Goal: Information Seeking & Learning: Learn about a topic

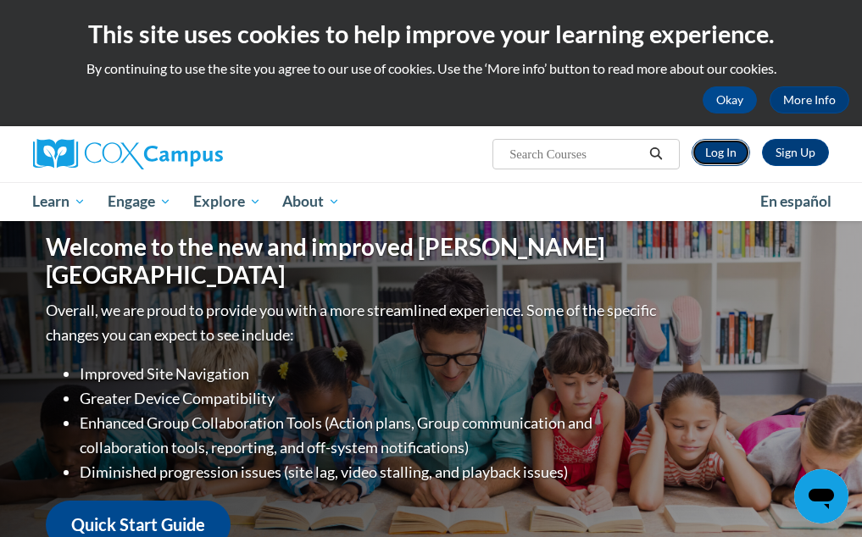
click at [725, 156] on link "Log In" at bounding box center [720, 152] width 58 height 27
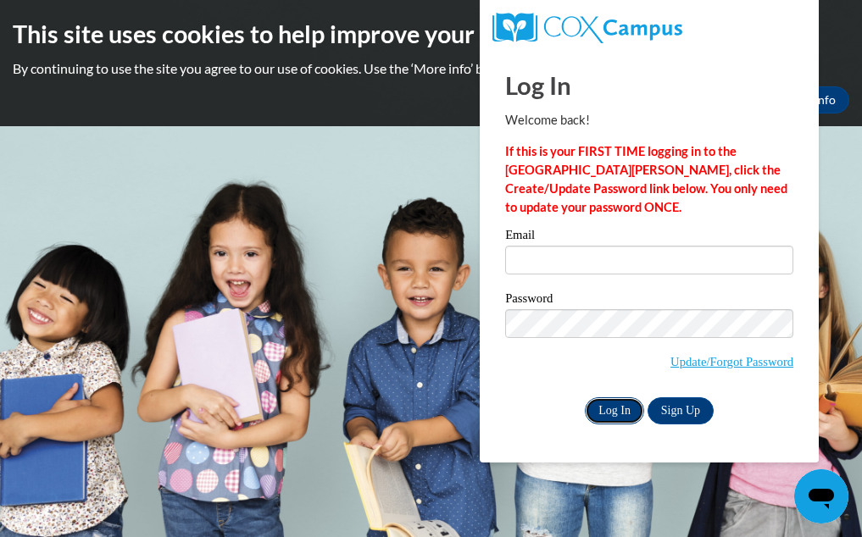
click at [616, 406] on input "Log In" at bounding box center [614, 410] width 59 height 27
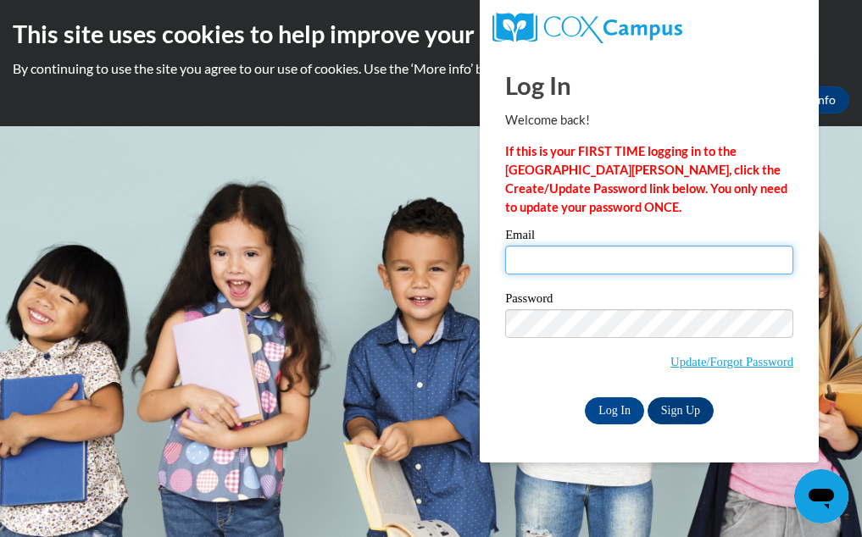
click at [621, 257] on input "Email" at bounding box center [649, 260] width 288 height 29
type input "Amari.Blackburn3@gmail.com"
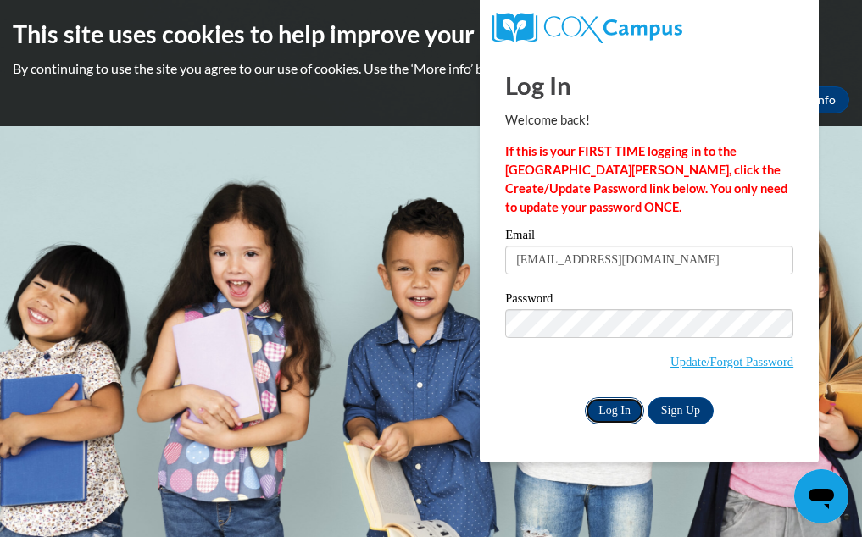
click at [599, 413] on input "Log In" at bounding box center [614, 410] width 59 height 27
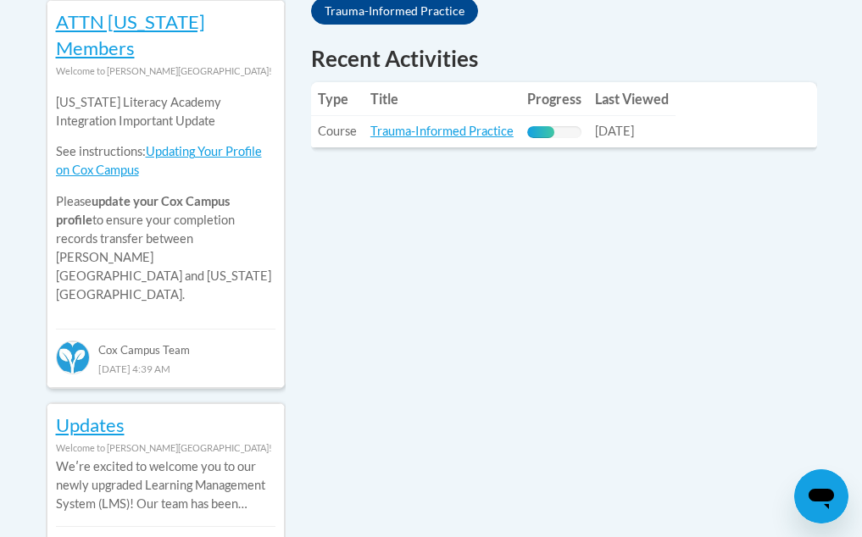
scroll to position [805, 0]
click at [465, 142] on td "Title: Trauma-Informed Practice" at bounding box center [442, 132] width 157 height 31
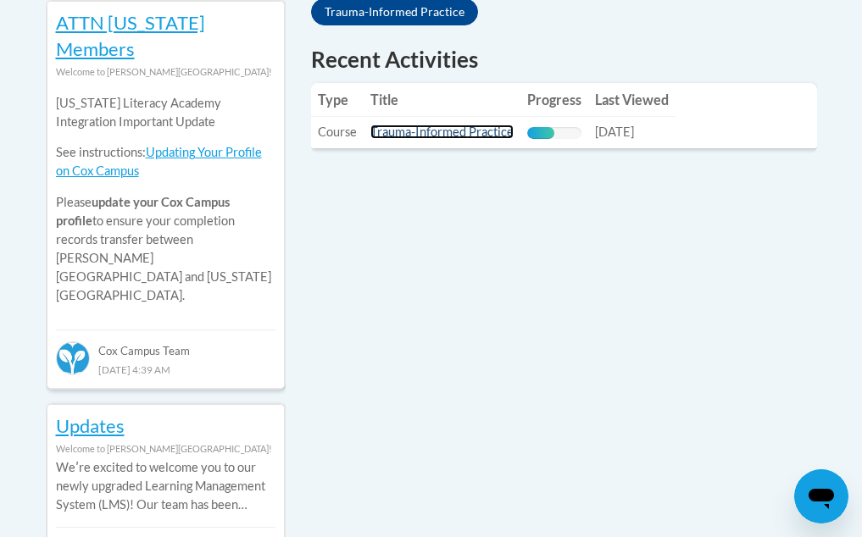
click at [467, 137] on link "Trauma-Informed Practice" at bounding box center [441, 132] width 143 height 14
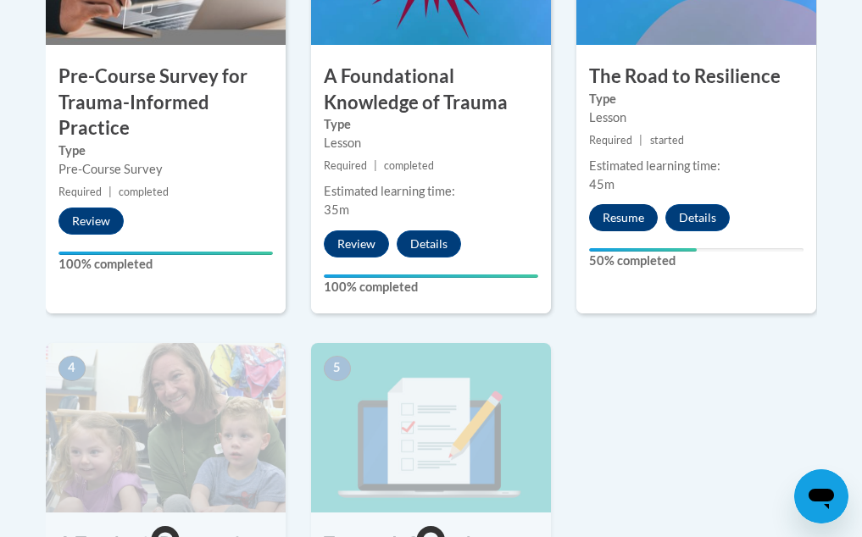
scroll to position [719, 0]
click at [625, 220] on button "Resume" at bounding box center [623, 217] width 69 height 27
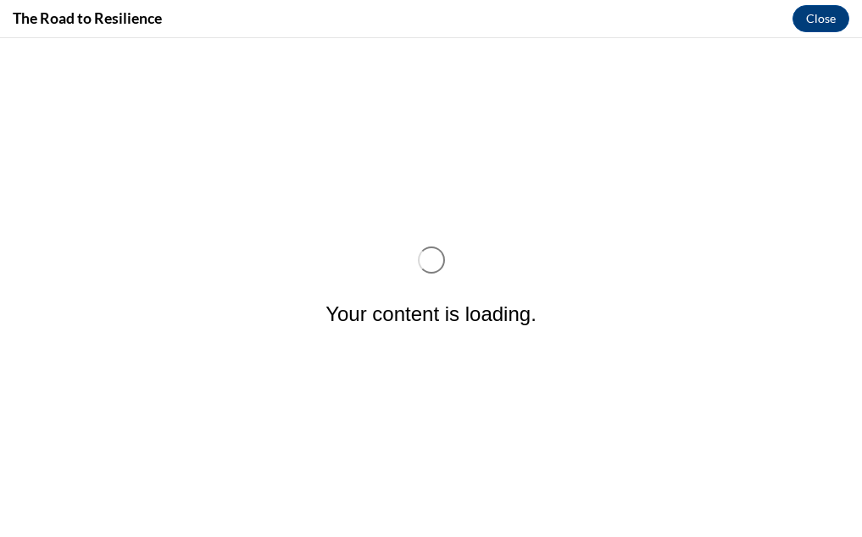
scroll to position [0, 0]
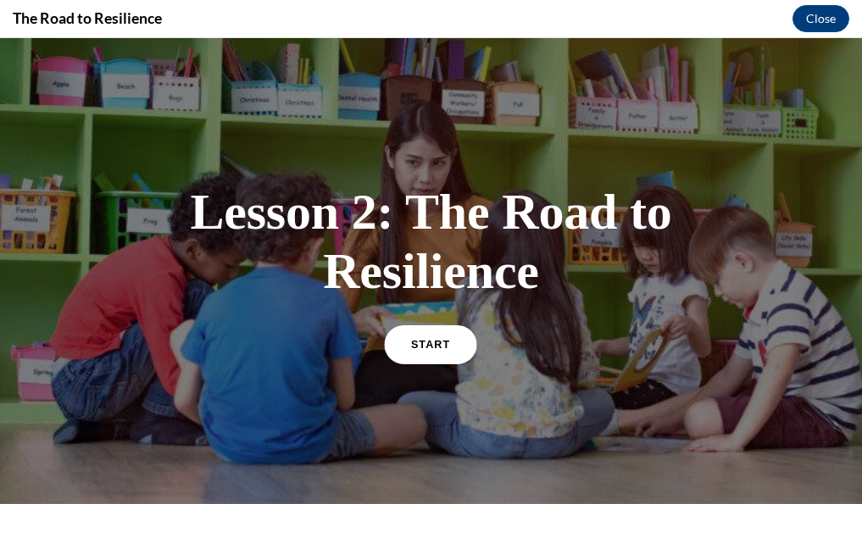
click at [399, 342] on link "START" at bounding box center [431, 344] width 92 height 39
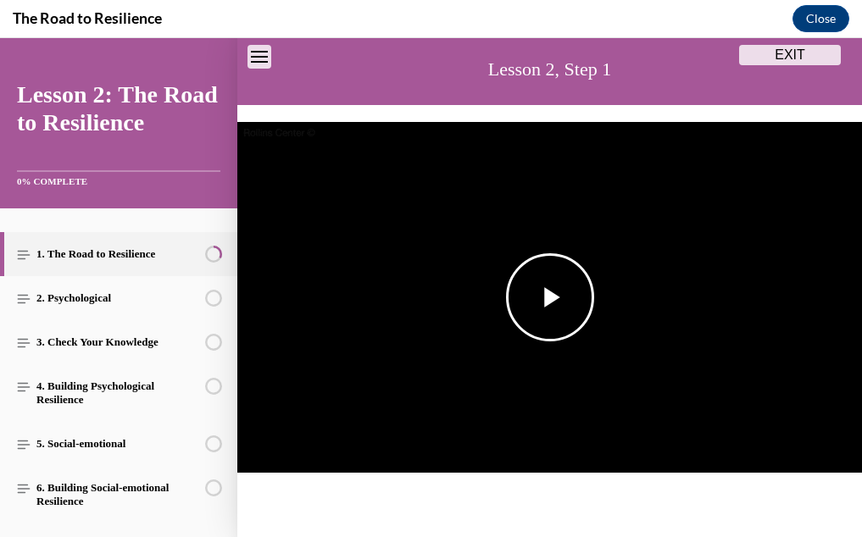
scroll to position [121, 0]
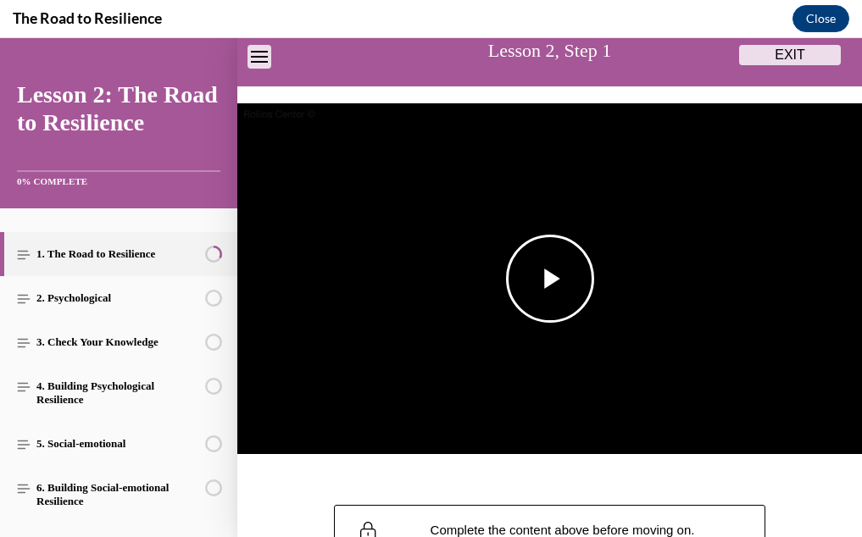
click at [550, 279] on span "Video player" at bounding box center [550, 279] width 0 height 0
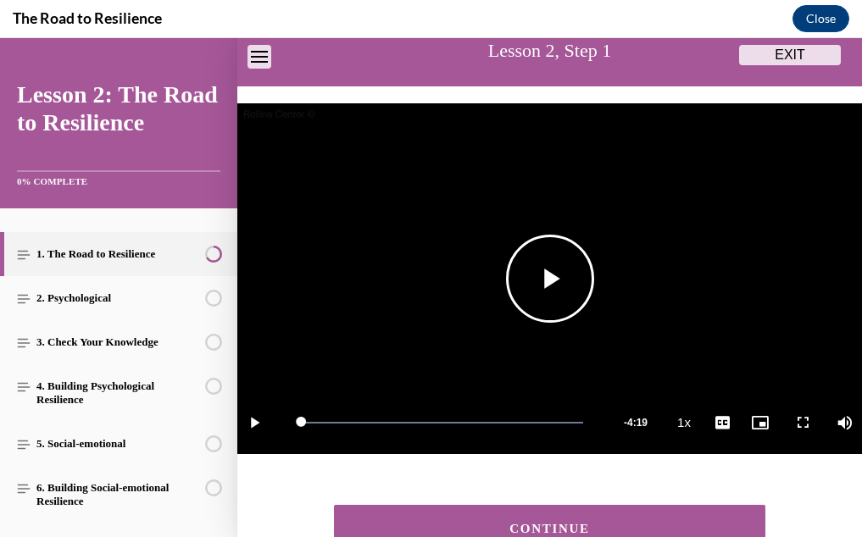
click at [550, 279] on span "Video player" at bounding box center [550, 279] width 0 height 0
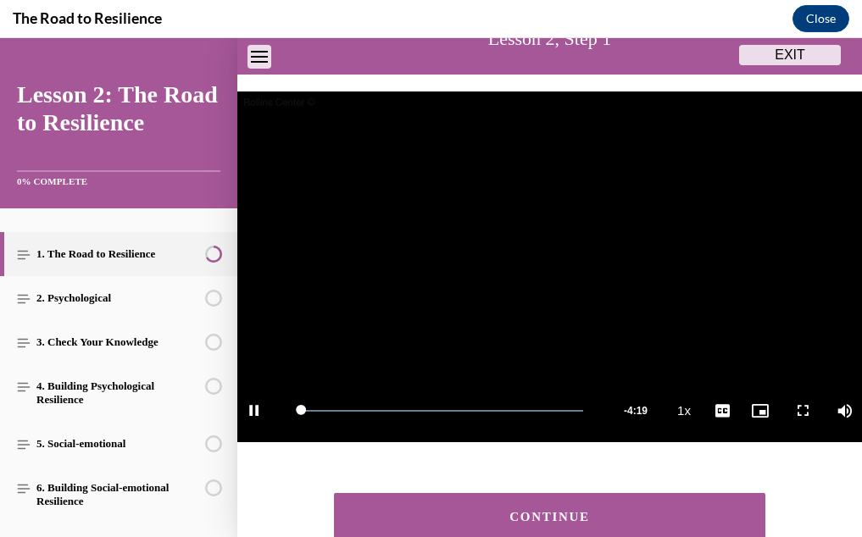
scroll to position [235, 0]
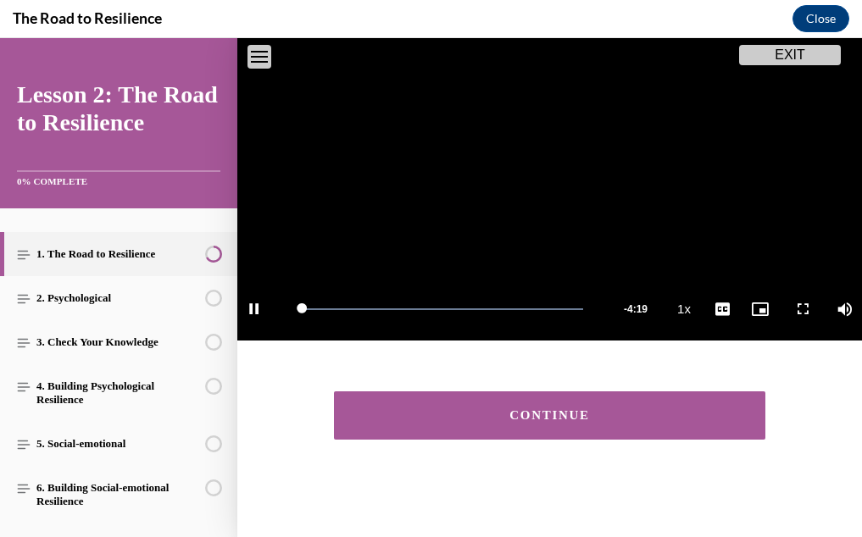
click at [547, 410] on div "CONTINUE" at bounding box center [549, 415] width 379 height 13
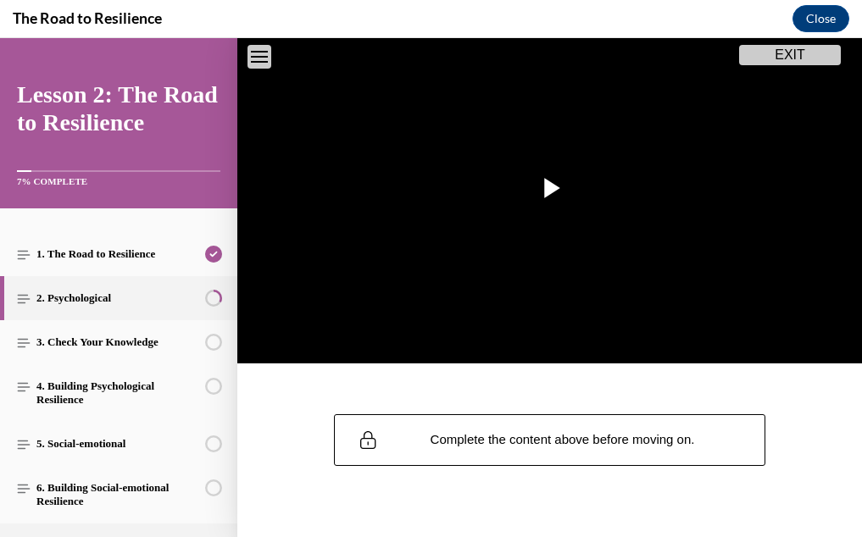
scroll to position [238, 0]
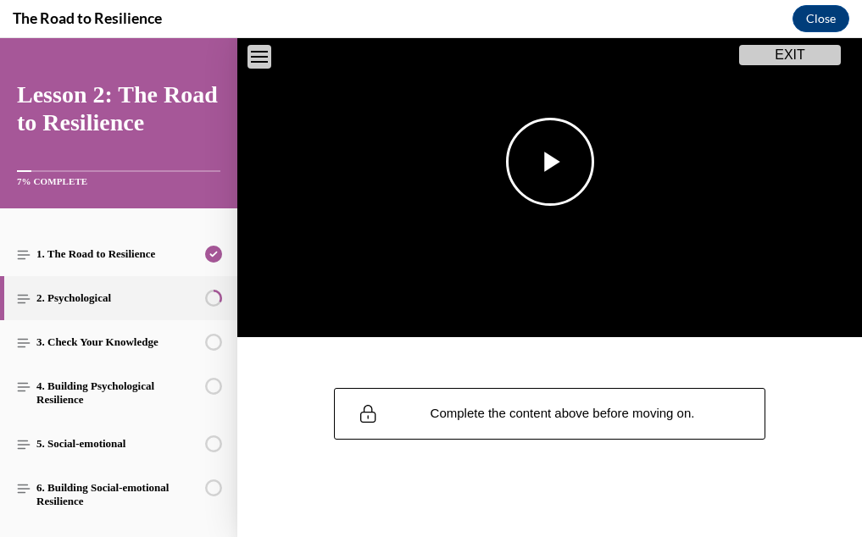
click at [550, 162] on span "Video player" at bounding box center [550, 162] width 0 height 0
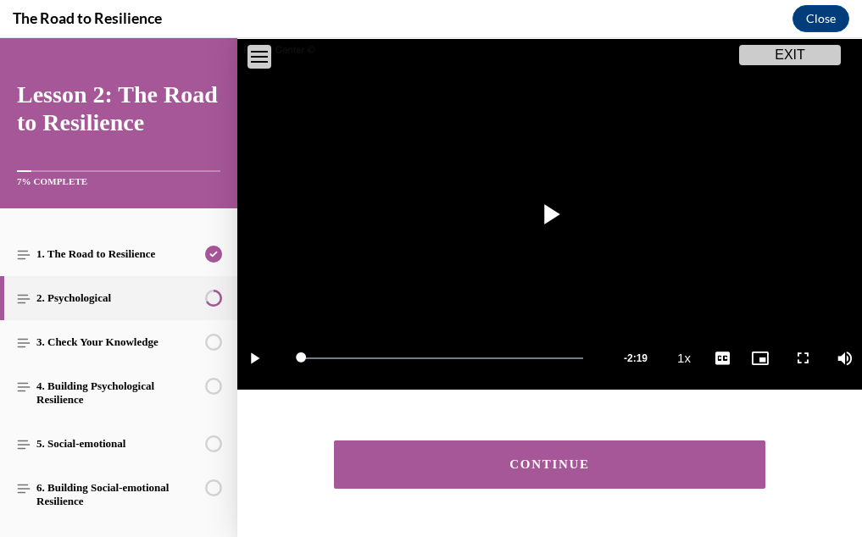
drag, startPoint x: 366, startPoint y: 452, endPoint x: 362, endPoint y: 443, distance: 10.2
click at [366, 454] on button "CONTINUE" at bounding box center [549, 465] width 431 height 48
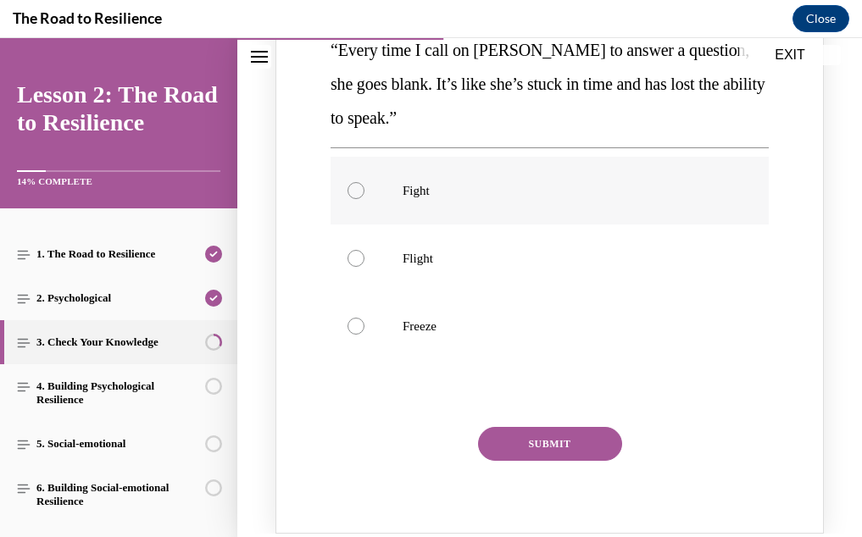
scroll to position [281, 0]
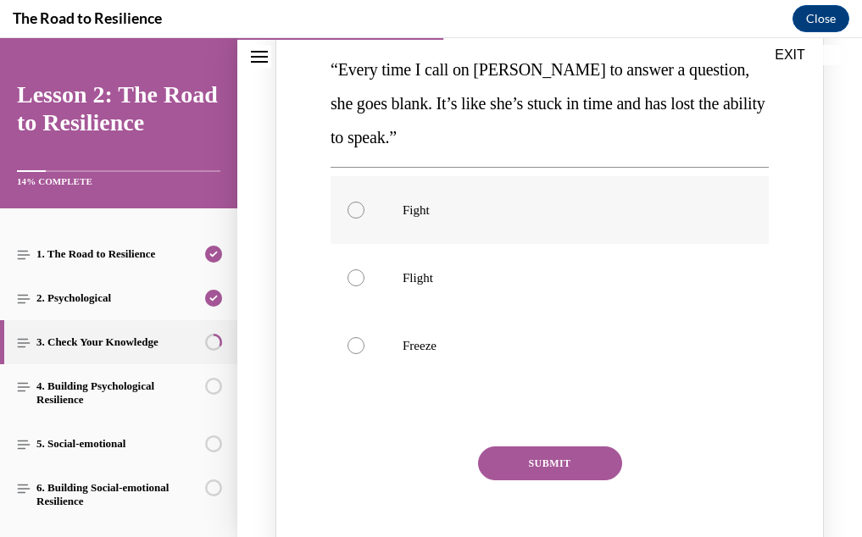
click at [380, 244] on label "Fight" at bounding box center [549, 210] width 438 height 68
click at [364, 219] on input "Fight" at bounding box center [355, 210] width 17 height 17
radio input "true"
click at [588, 480] on button "SUBMIT" at bounding box center [550, 464] width 144 height 34
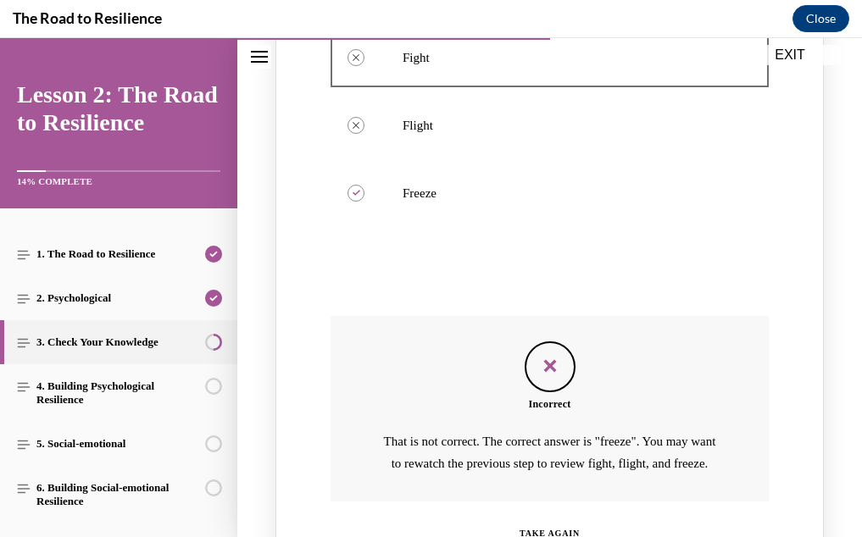
scroll to position [632, 0]
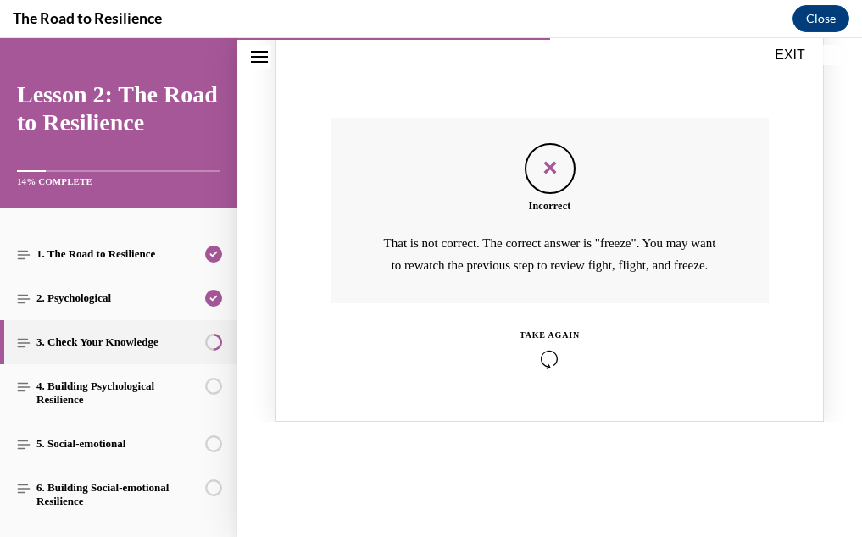
click at [556, 369] on icon "Knowledge check: Multiple choice" at bounding box center [549, 359] width 60 height 19
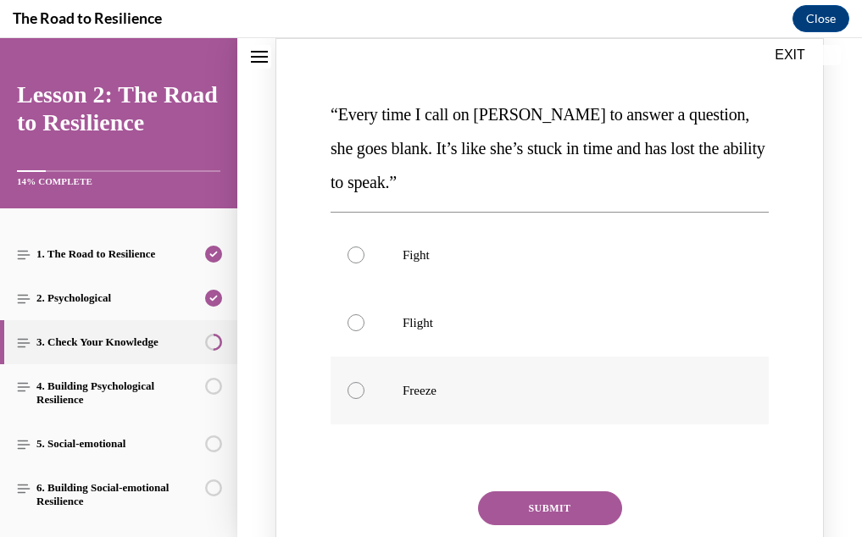
click at [493, 425] on label "Freeze" at bounding box center [549, 391] width 438 height 68
click at [364, 399] on input "Freeze" at bounding box center [355, 390] width 17 height 17
radio input "true"
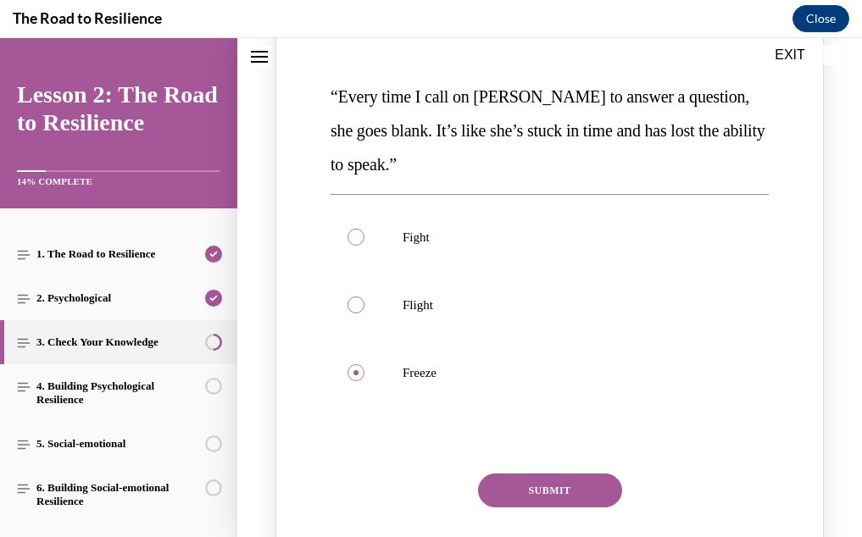
scroll to position [349, 0]
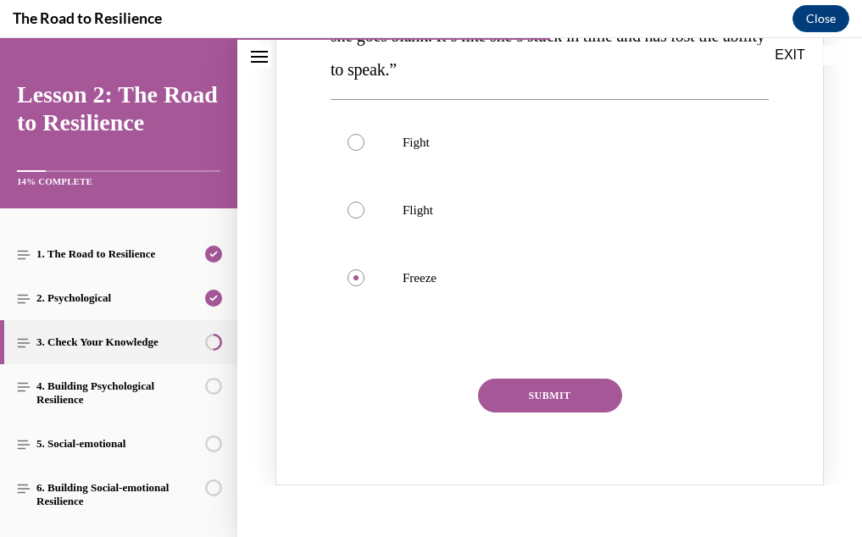
click at [539, 435] on div "SUBMIT" at bounding box center [549, 407] width 438 height 56
click at [540, 413] on button "SUBMIT" at bounding box center [550, 396] width 144 height 34
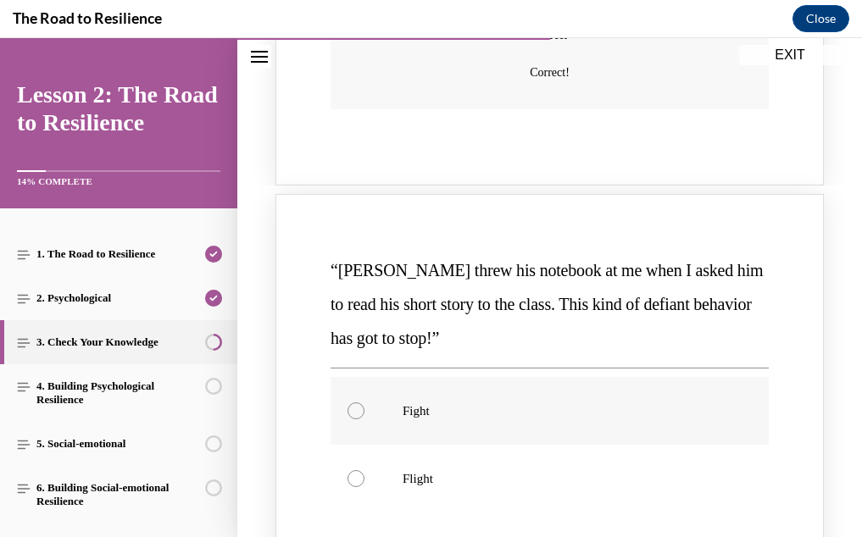
scroll to position [865, 0]
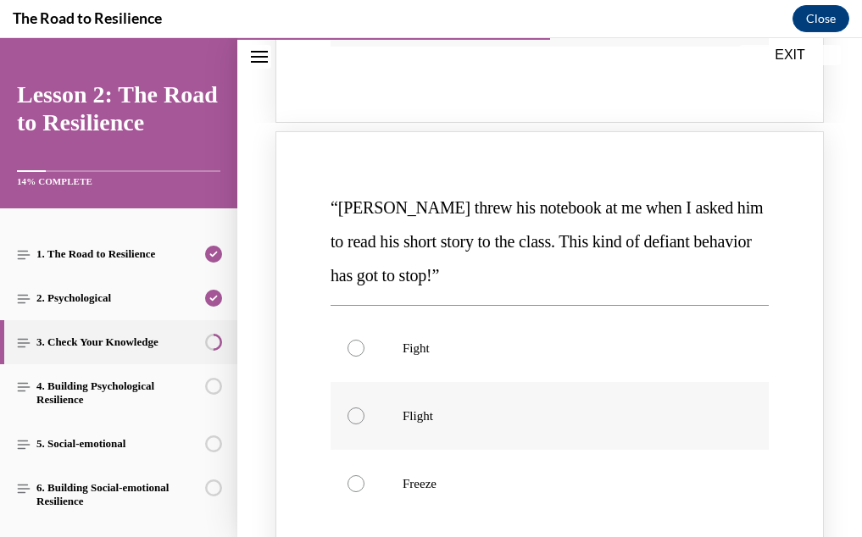
click at [390, 437] on label "Flight" at bounding box center [549, 416] width 438 height 68
click at [364, 425] on input "Flight" at bounding box center [355, 416] width 17 height 17
radio input "true"
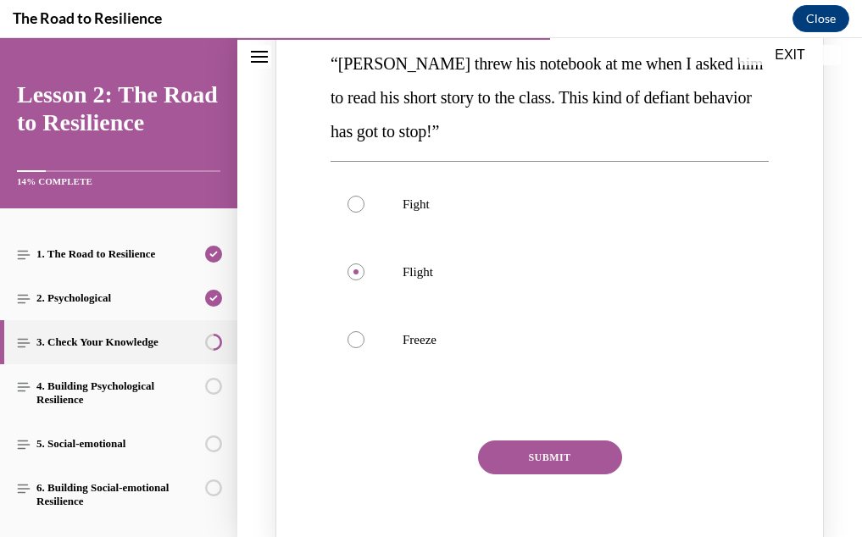
click at [527, 475] on button "SUBMIT" at bounding box center [550, 458] width 144 height 34
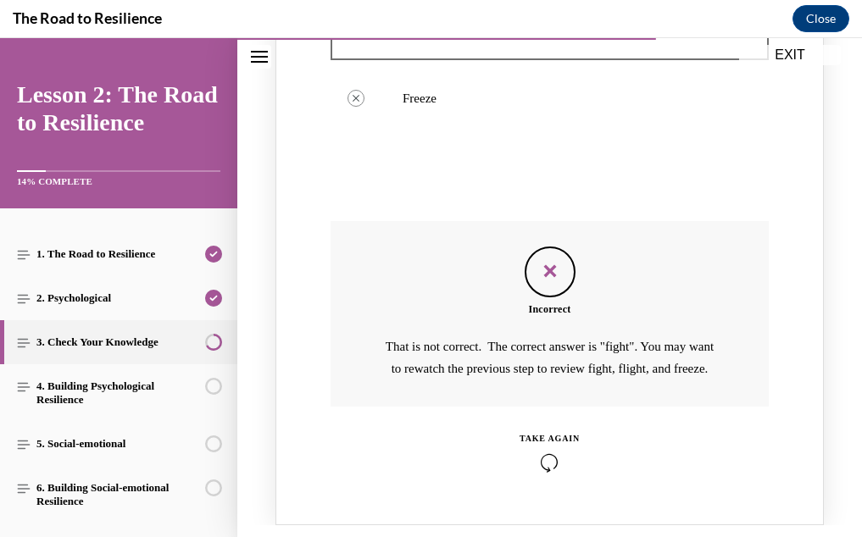
scroll to position [1319, 0]
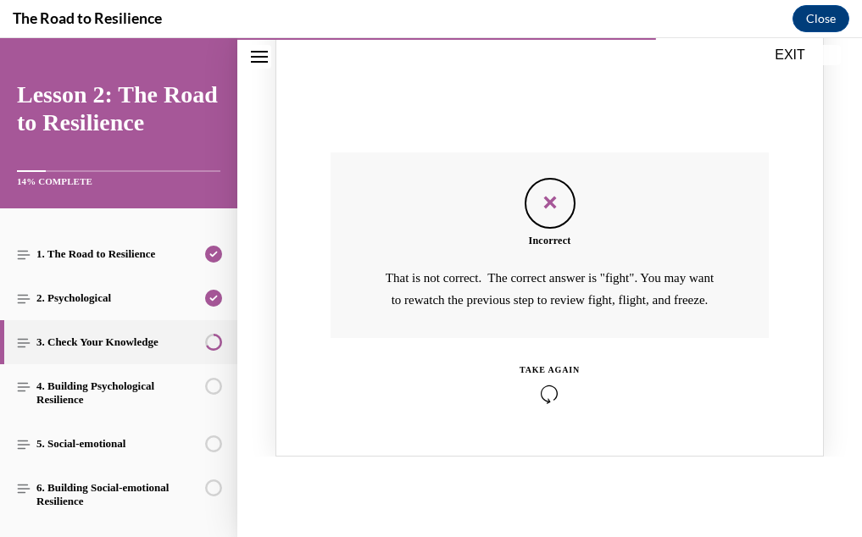
click at [545, 403] on icon "Knowledge check: Multiple choice" at bounding box center [549, 394] width 60 height 19
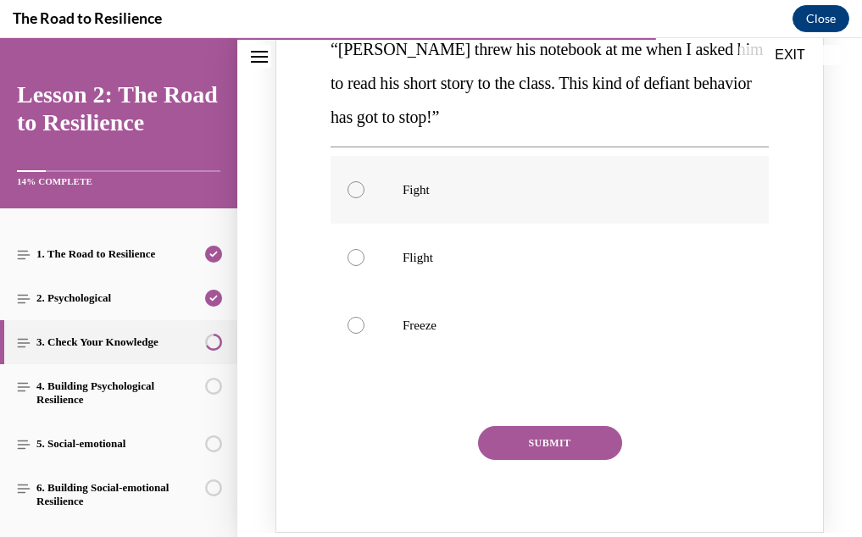
scroll to position [1023, 0]
click at [430, 199] on p "Fight" at bounding box center [564, 190] width 324 height 17
click at [364, 199] on input "Fight" at bounding box center [355, 190] width 17 height 17
radio input "true"
click at [537, 461] on button "SUBMIT" at bounding box center [550, 444] width 144 height 34
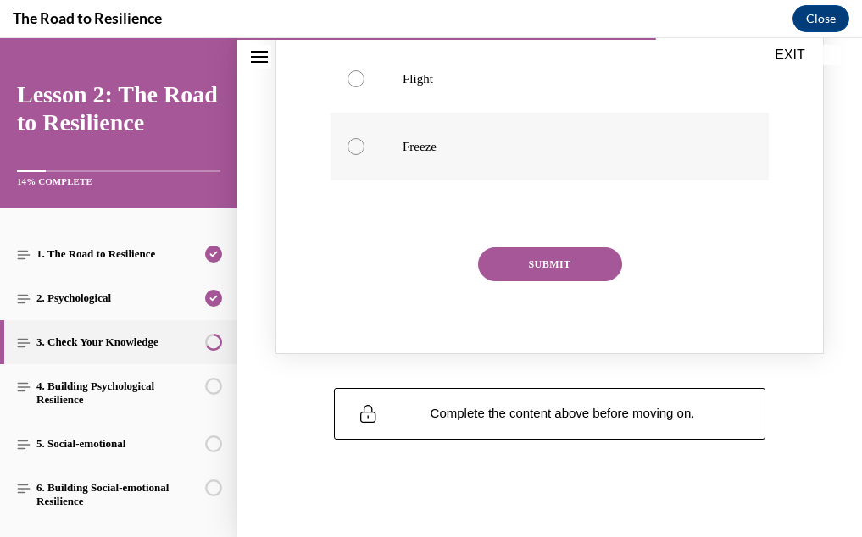
scroll to position [1837, 0]
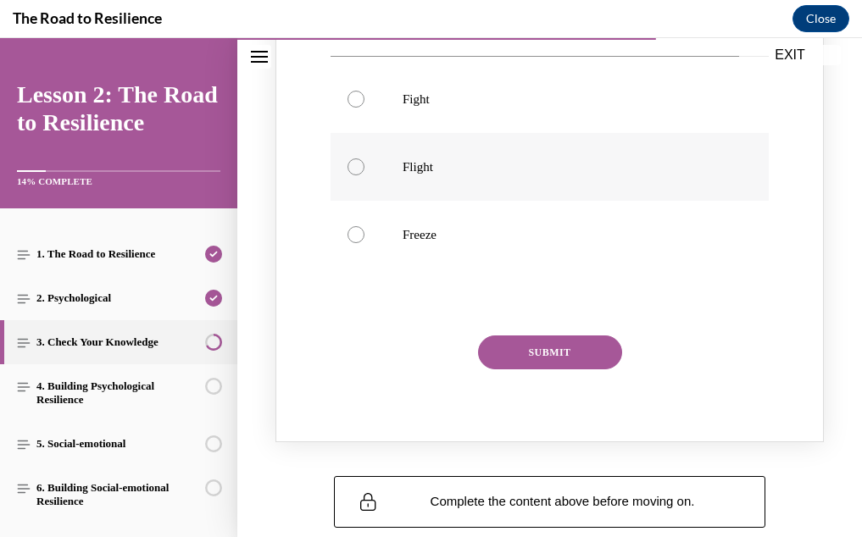
click at [468, 201] on label "Flight" at bounding box center [549, 167] width 438 height 68
click at [364, 175] on input "Flight" at bounding box center [355, 166] width 17 height 17
radio input "true"
click at [531, 369] on button "SUBMIT" at bounding box center [550, 353] width 144 height 34
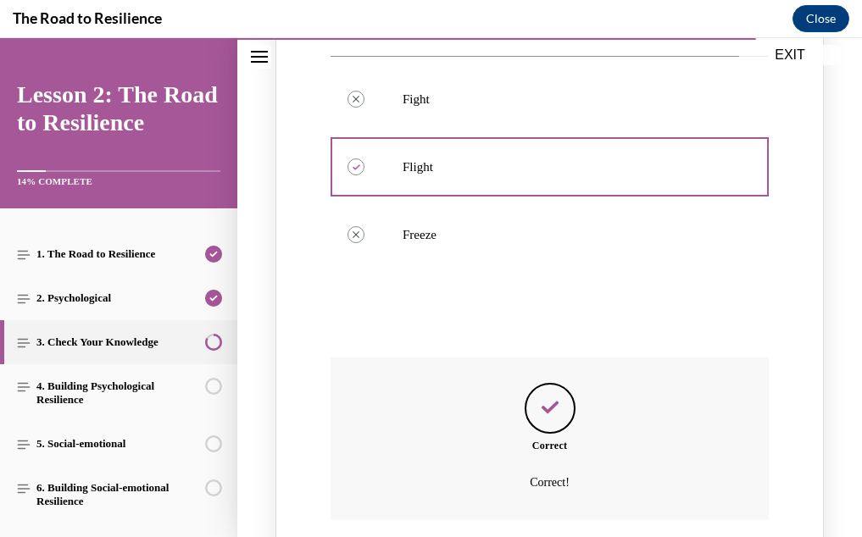
scroll to position [2108, 0]
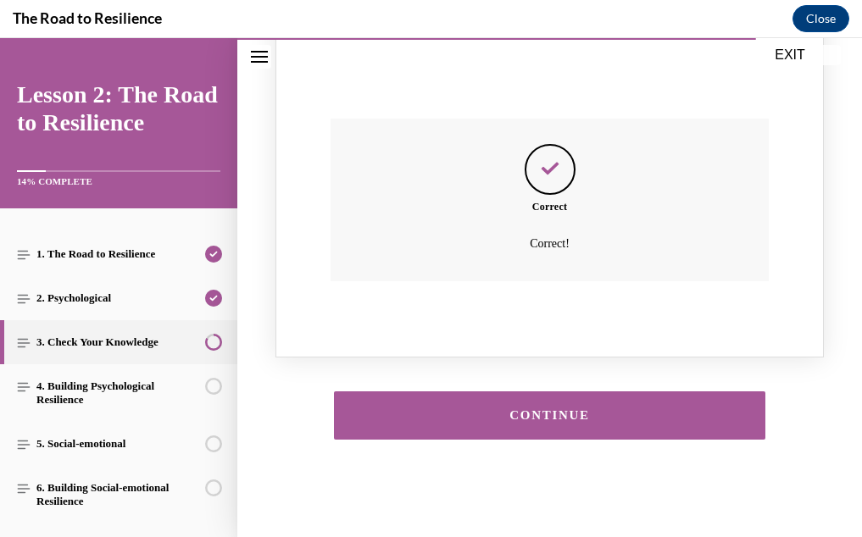
click at [538, 413] on div "CONTINUE" at bounding box center [549, 415] width 379 height 13
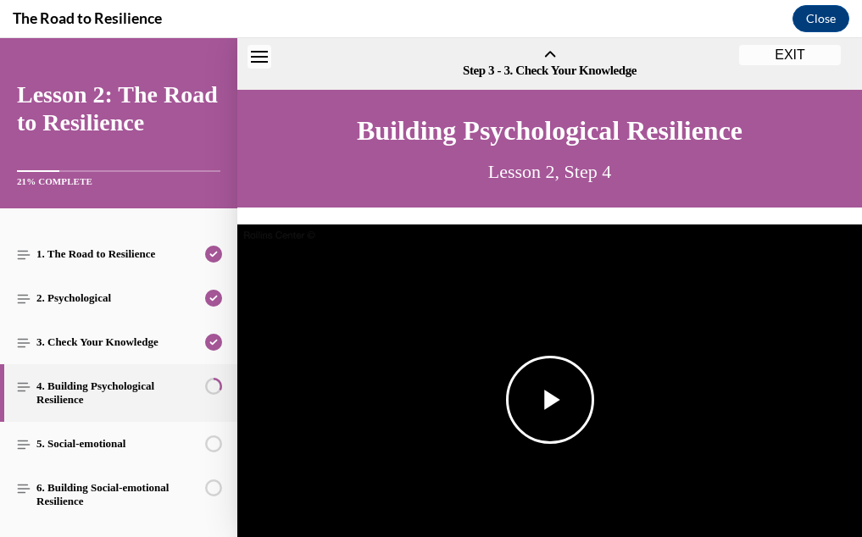
scroll to position [53, 0]
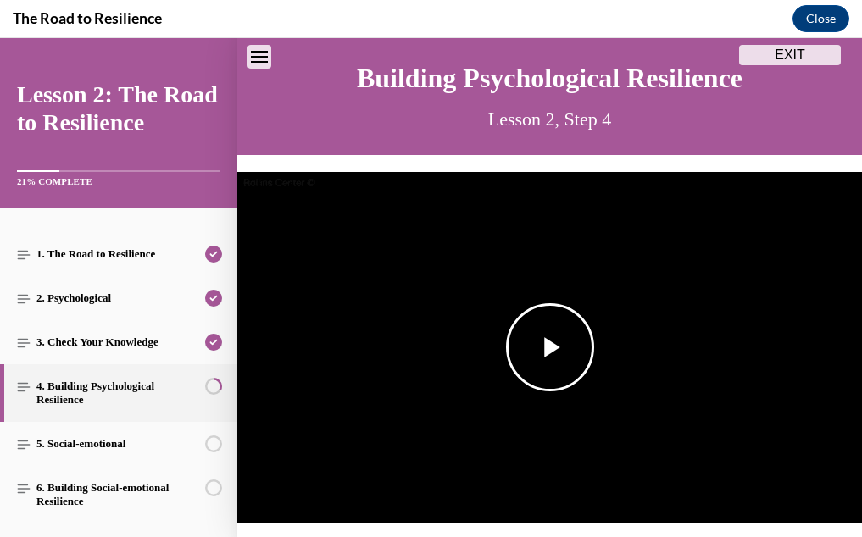
click at [550, 347] on span "Video player" at bounding box center [550, 347] width 0 height 0
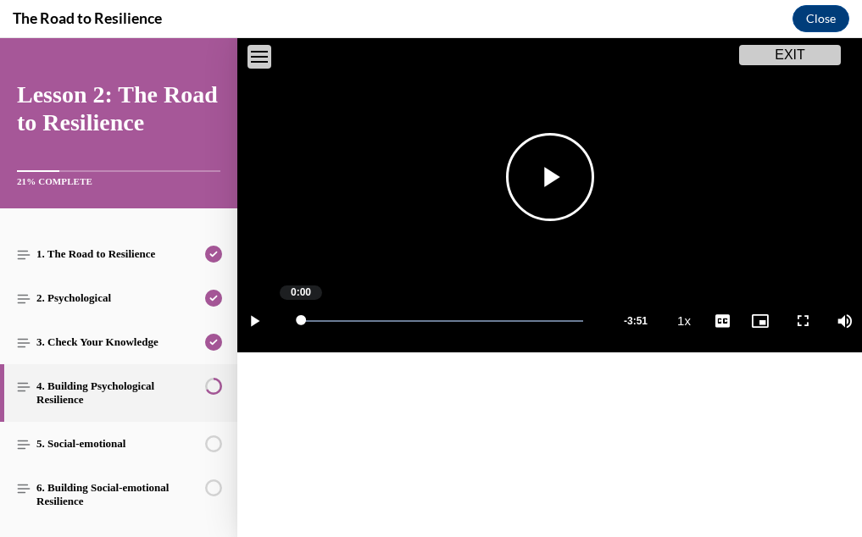
scroll to position [235, 0]
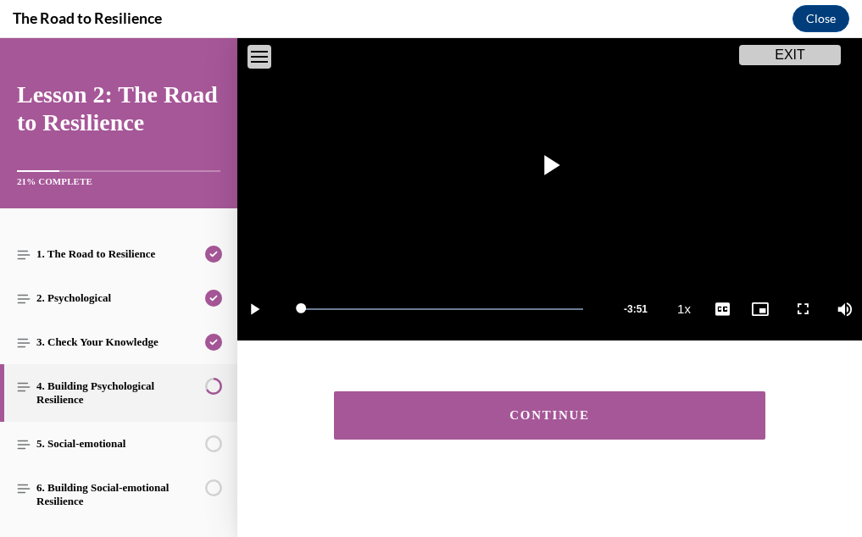
click at [514, 425] on button "CONTINUE" at bounding box center [549, 415] width 431 height 48
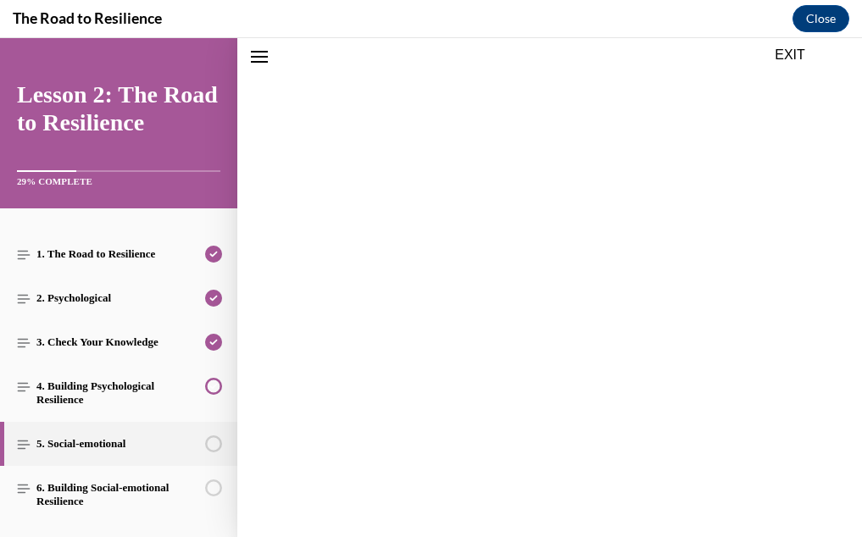
scroll to position [183, 0]
click at [550, 323] on span "Video player" at bounding box center [550, 323] width 0 height 0
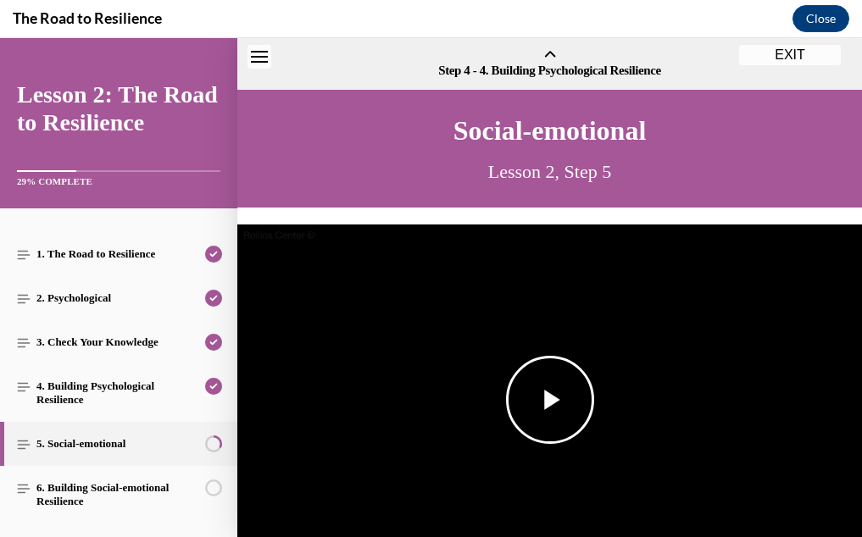
scroll to position [53, 0]
